Goal: Information Seeking & Learning: Learn about a topic

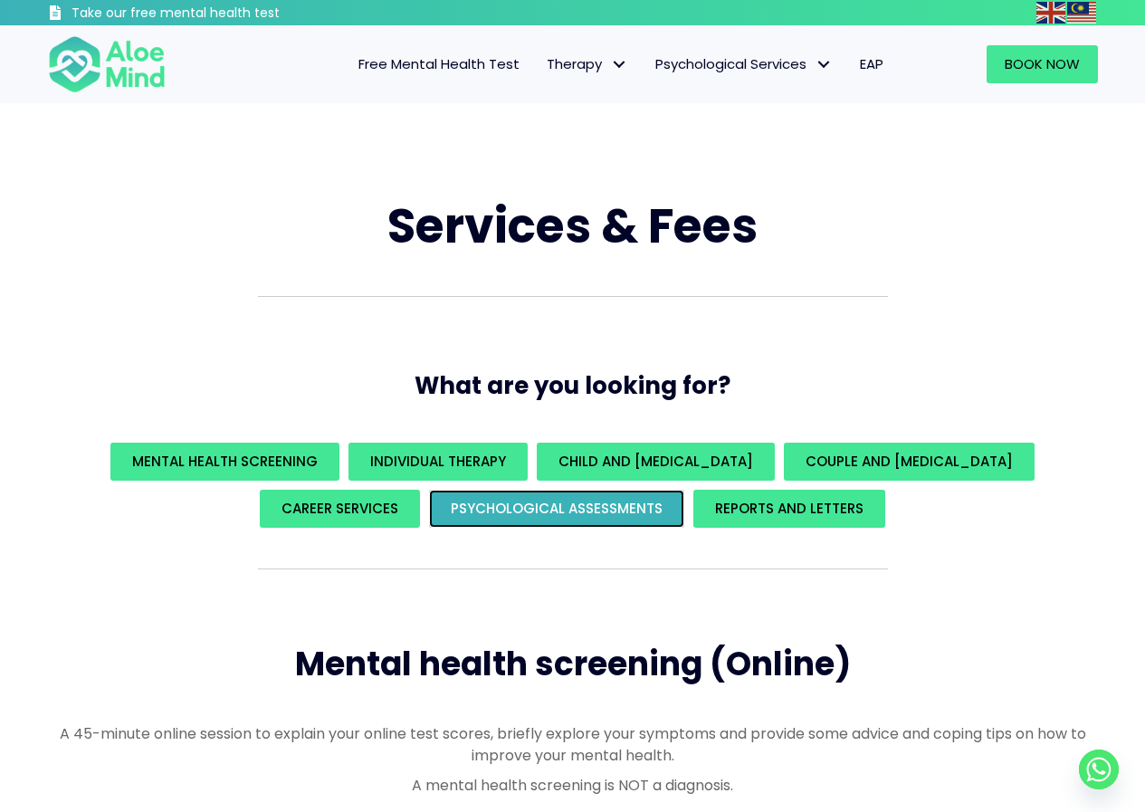
click at [600, 518] on span "Psychological assessments" at bounding box center [557, 508] width 212 height 19
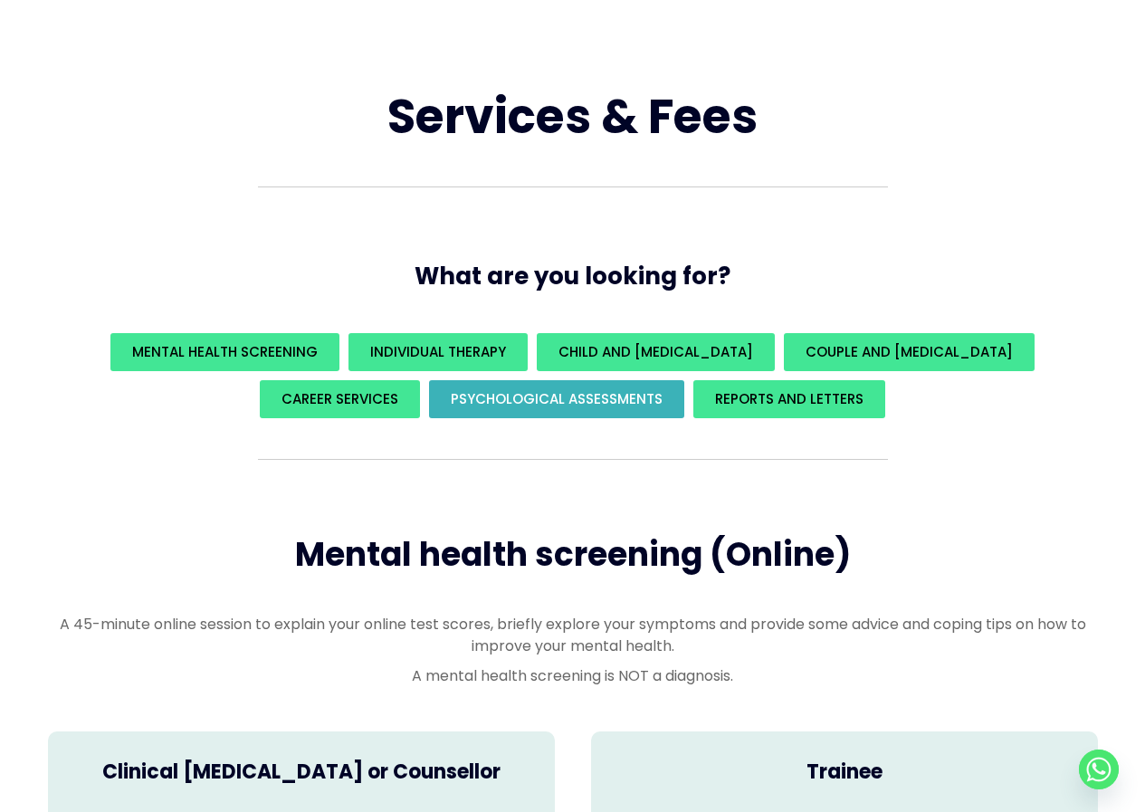
click at [600, 518] on div "Services & Fees What are you looking for? Mental Health Screening Individual Th…" at bounding box center [573, 481] width 1086 height 830
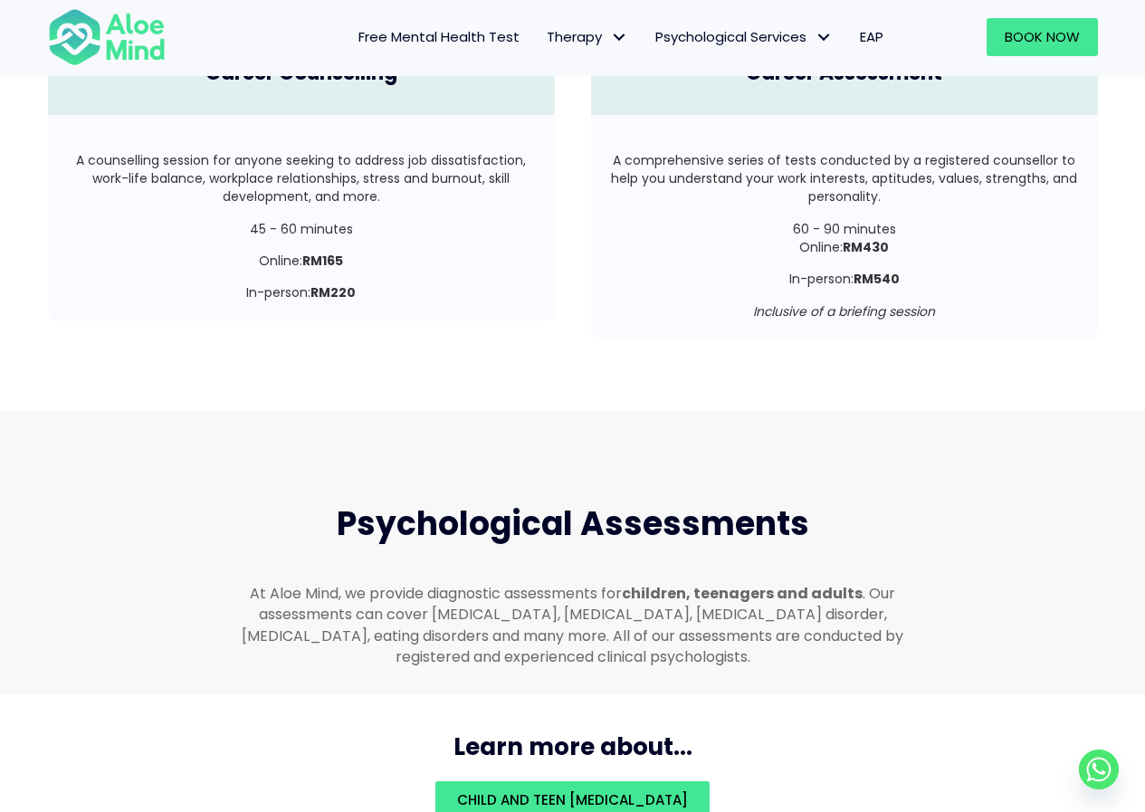
scroll to position [3845, 0]
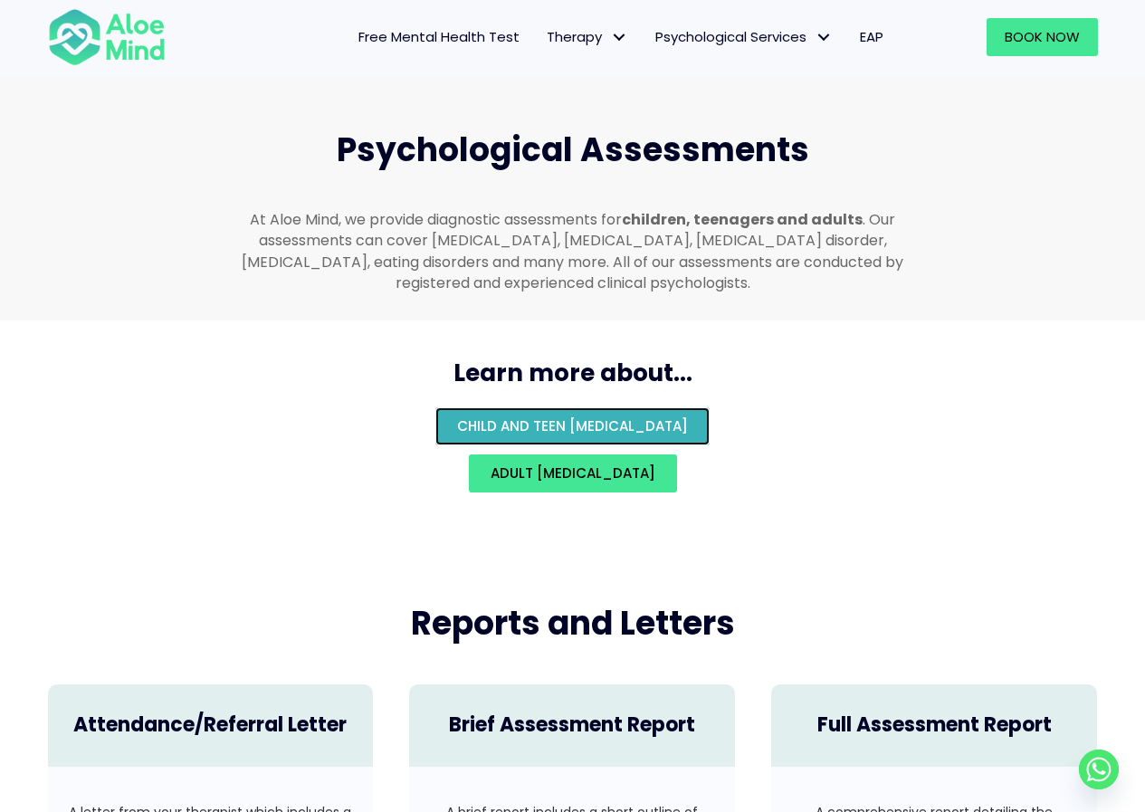
click at [457, 416] on span "Child and teen psychological assessment" at bounding box center [572, 425] width 231 height 19
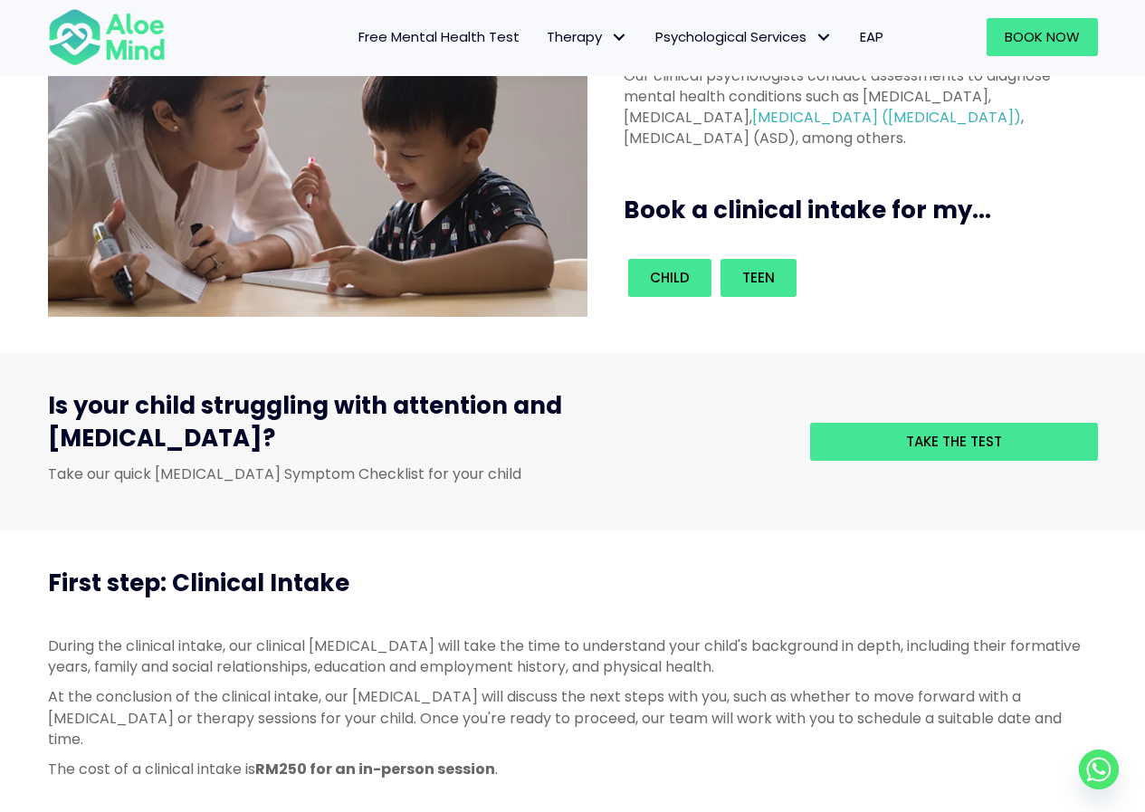
scroll to position [242, 0]
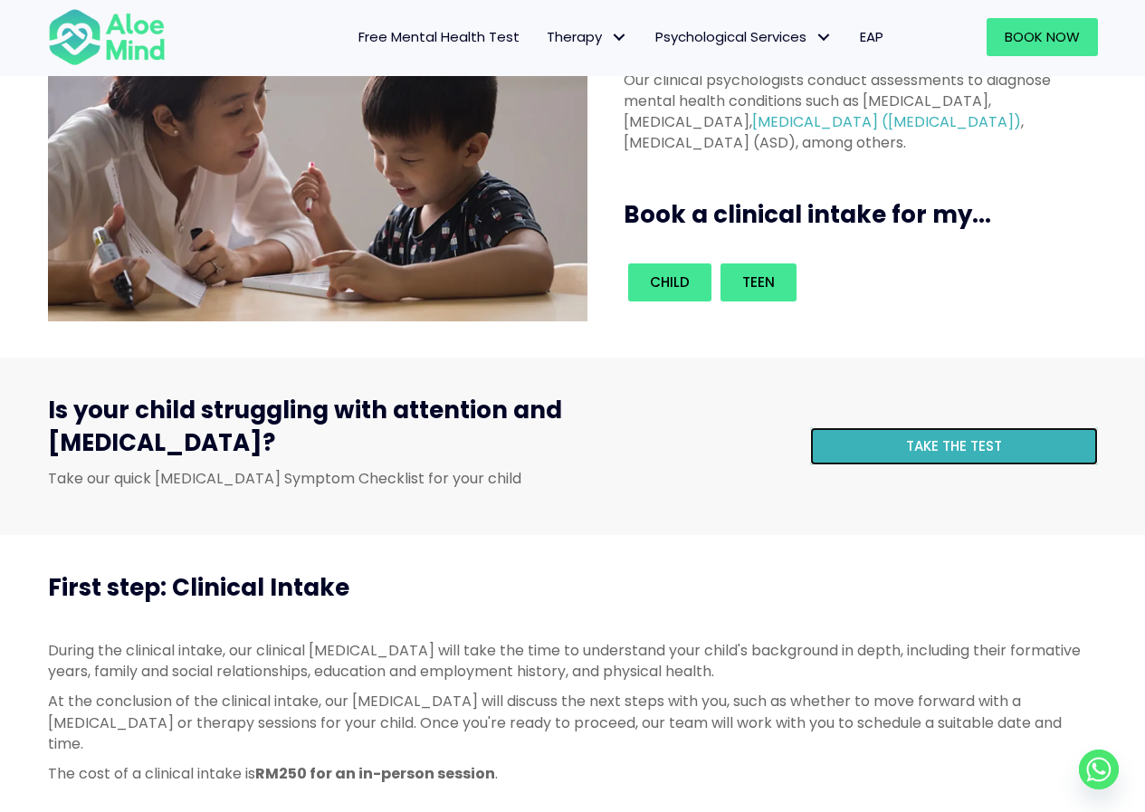
click at [947, 446] on link "Take the test" at bounding box center [954, 446] width 288 height 38
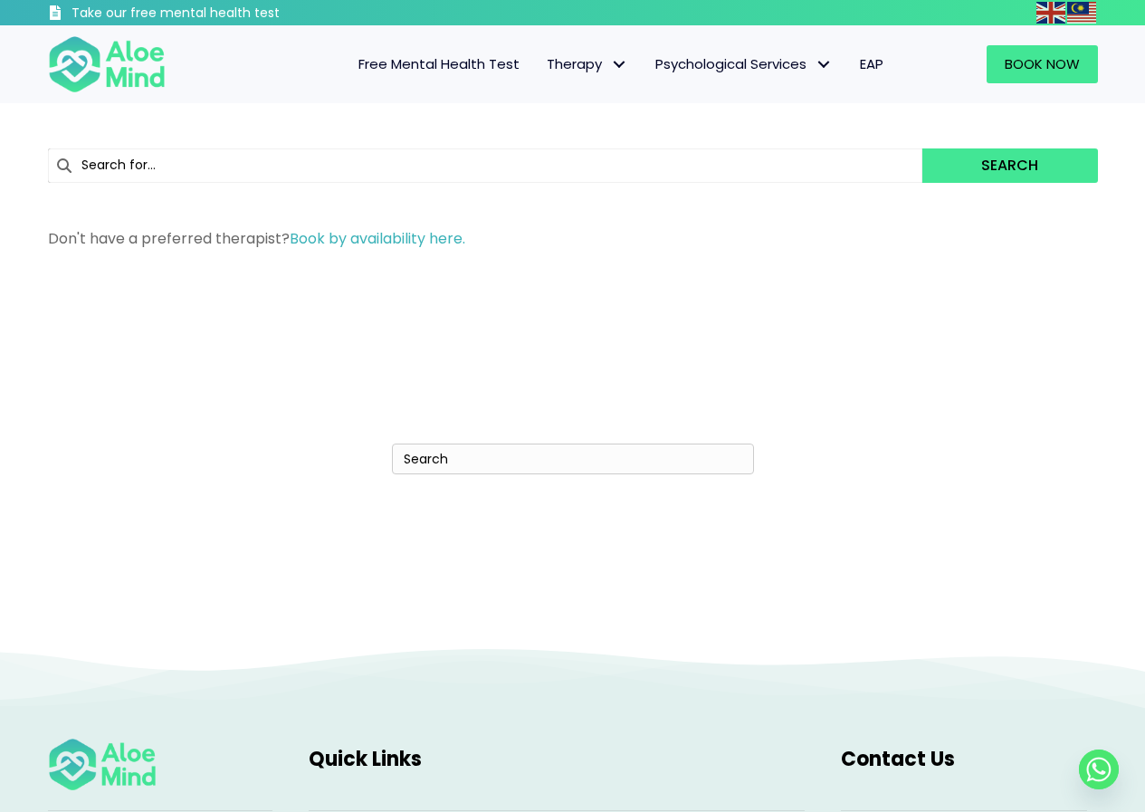
click at [539, 453] on input "Search" at bounding box center [573, 459] width 362 height 31
type input "PUCHONG"
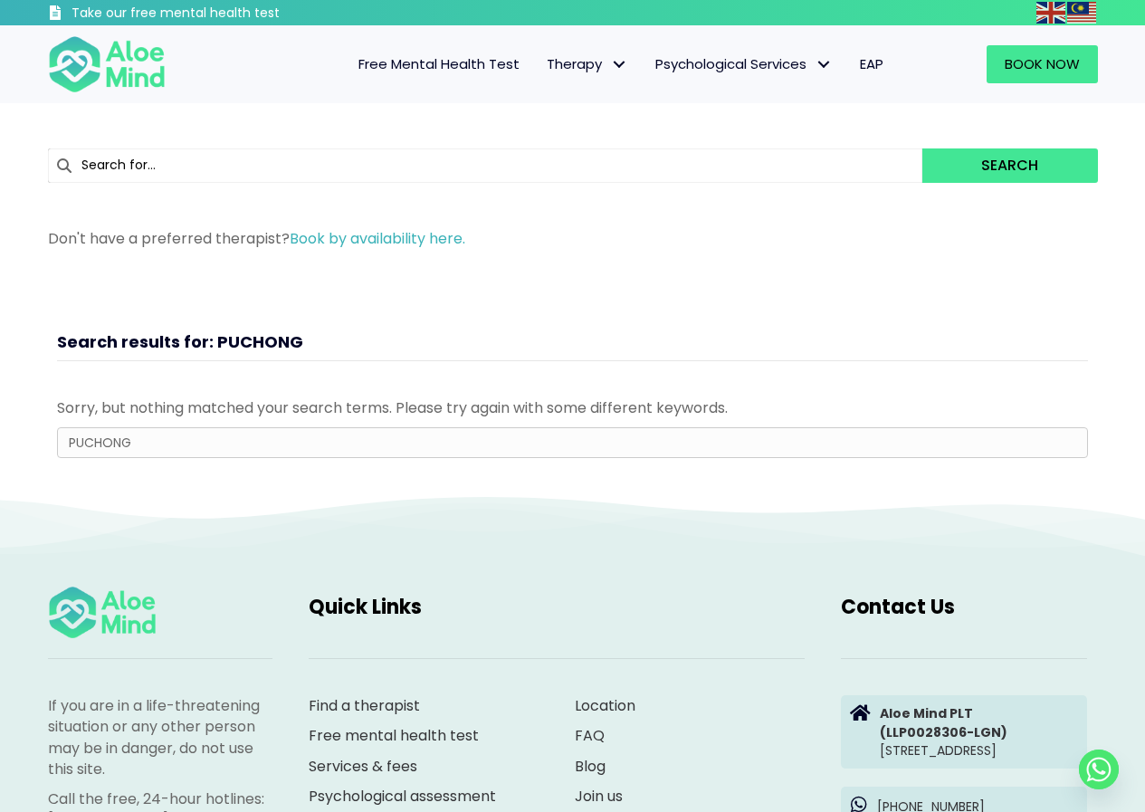
click at [579, 451] on input "PUCHONG" at bounding box center [572, 442] width 1031 height 31
click at [113, 444] on input "PUCHONG" at bounding box center [572, 442] width 1031 height 31
click at [161, 444] on input "PUCHONG" at bounding box center [572, 442] width 1031 height 31
